Goal: Navigation & Orientation: Find specific page/section

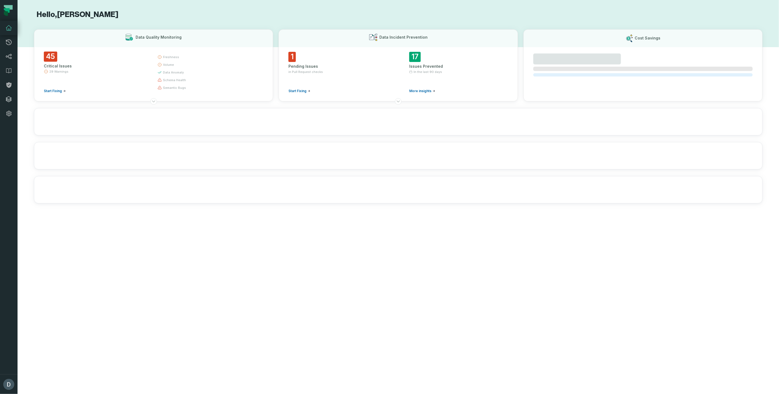
click at [11, 96] on icon at bounding box center [8, 99] width 7 height 7
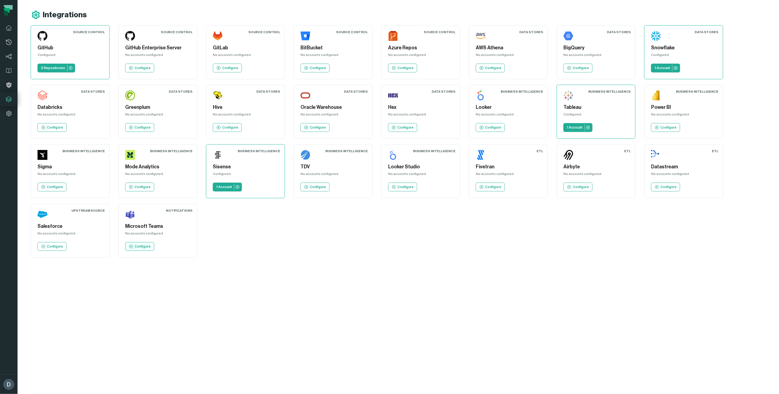
click at [144, 248] on p "Configure" at bounding box center [143, 246] width 16 height 4
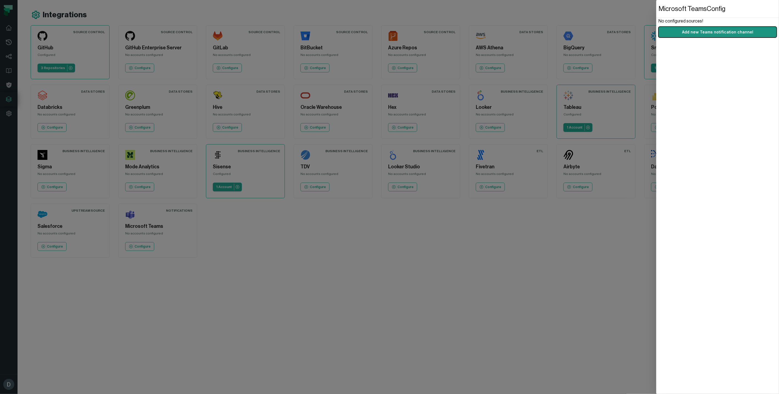
click at [732, 36] on button "Add new Teams notification channel" at bounding box center [718, 32] width 118 height 11
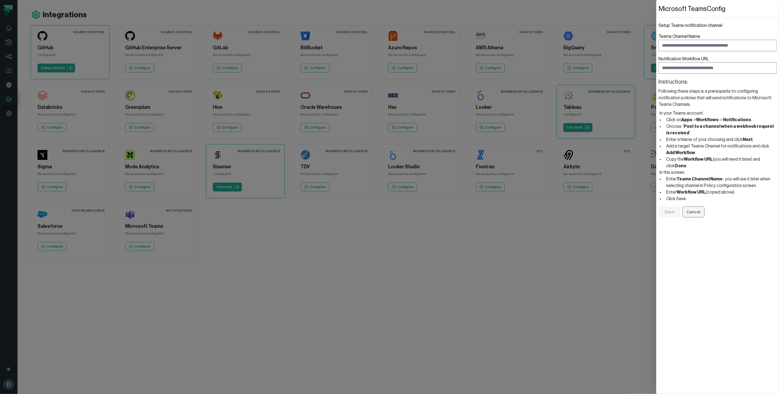
click at [689, 206] on button "Cancel" at bounding box center [694, 211] width 22 height 11
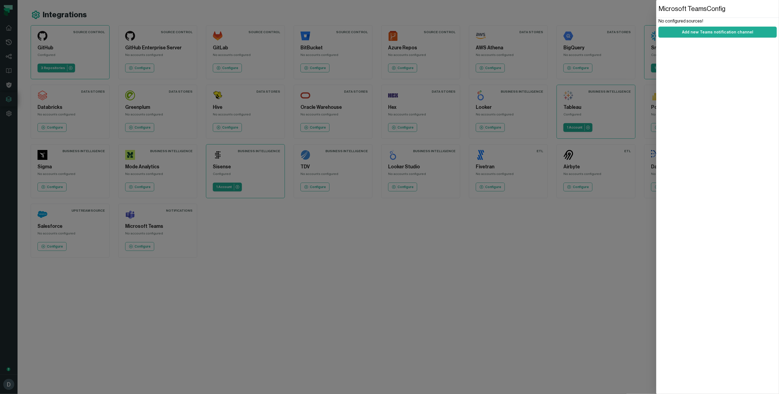
click at [657, 241] on dialog "Microsoft Teams Config No configured sources! Add new Teams notification channel" at bounding box center [718, 197] width 123 height 394
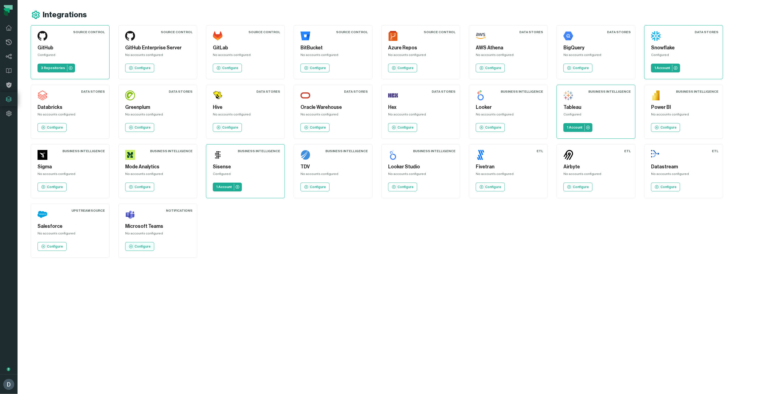
click at [132, 248] on icon at bounding box center [131, 246] width 4 height 4
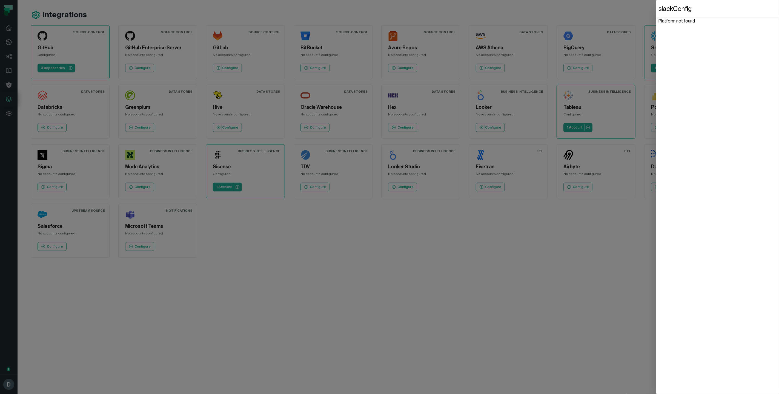
click at [657, 272] on dialog "slack Config Platform not found" at bounding box center [718, 197] width 123 height 394
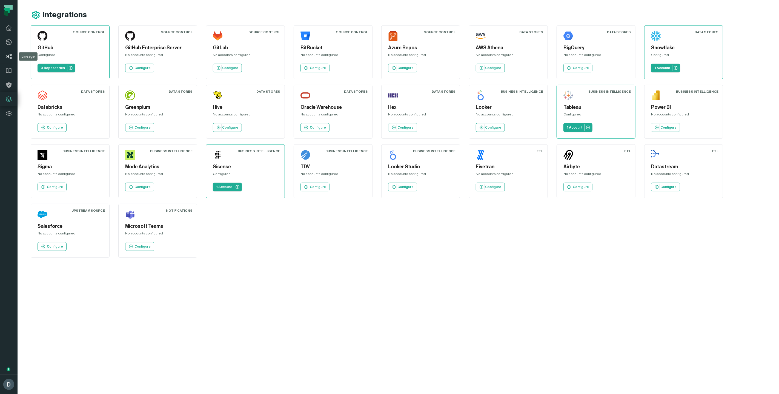
click at [12, 61] on link "Lineage" at bounding box center [9, 56] width 18 height 14
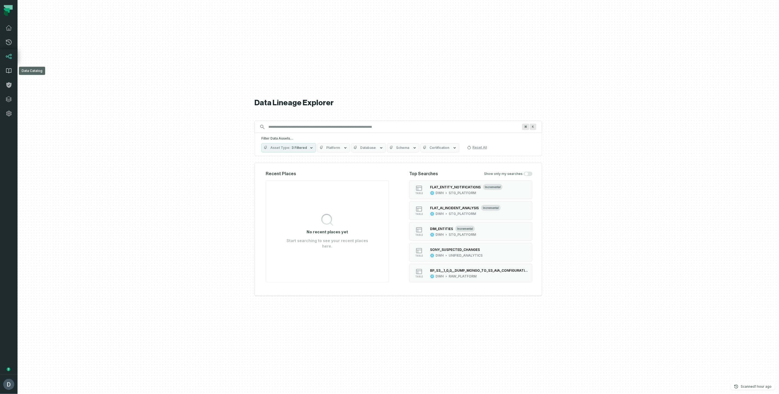
click at [11, 68] on icon at bounding box center [8, 70] width 7 height 7
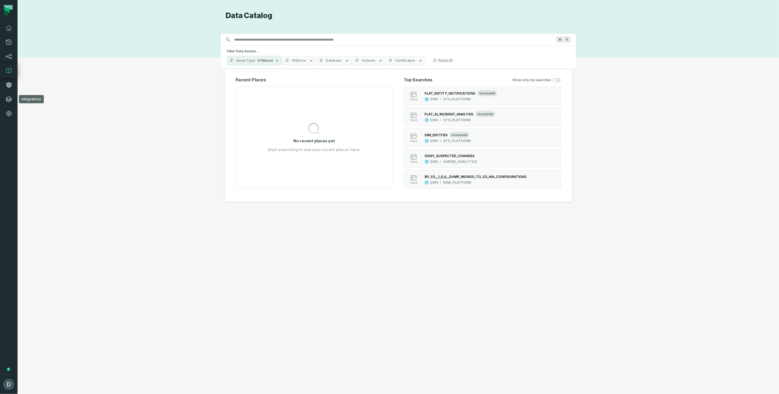
click at [11, 97] on icon at bounding box center [8, 99] width 7 height 7
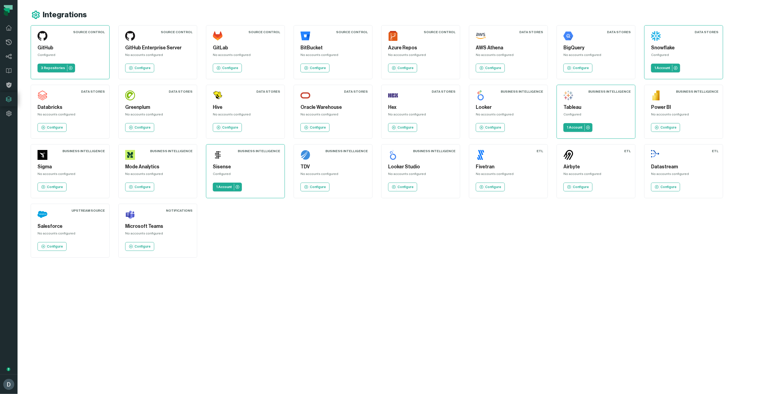
click at [315, 294] on main "Integrations Source Control GitHub Configured 3 Repositories Source Control Git…" at bounding box center [399, 197] width 762 height 394
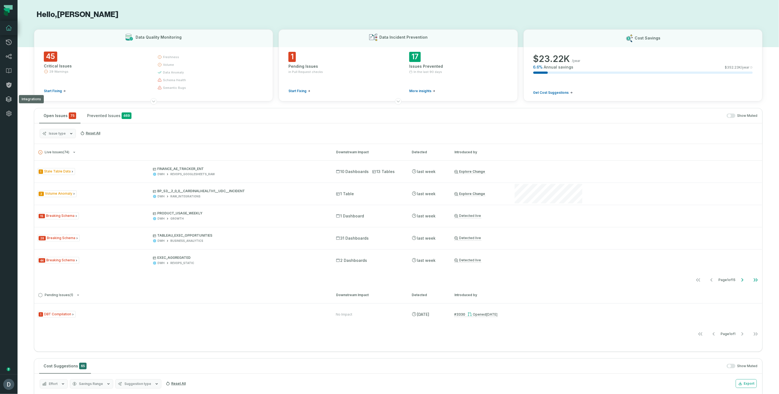
click at [8, 98] on icon at bounding box center [8, 99] width 7 height 7
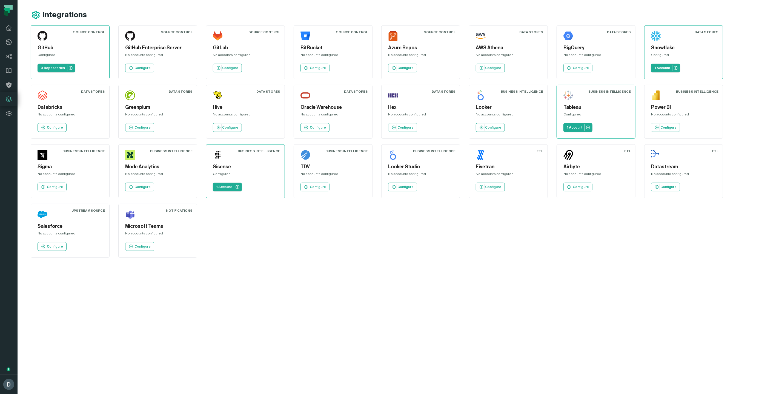
click at [347, 302] on main "Integrations Source Control GitHub Configured 3 Repositories Source Control Git…" at bounding box center [399, 197] width 762 height 394
click at [318, 336] on main "Integrations Source Control GitHub Configured 3 Repositories Source Control Git…" at bounding box center [399, 197] width 762 height 394
